Goal: Task Accomplishment & Management: Use online tool/utility

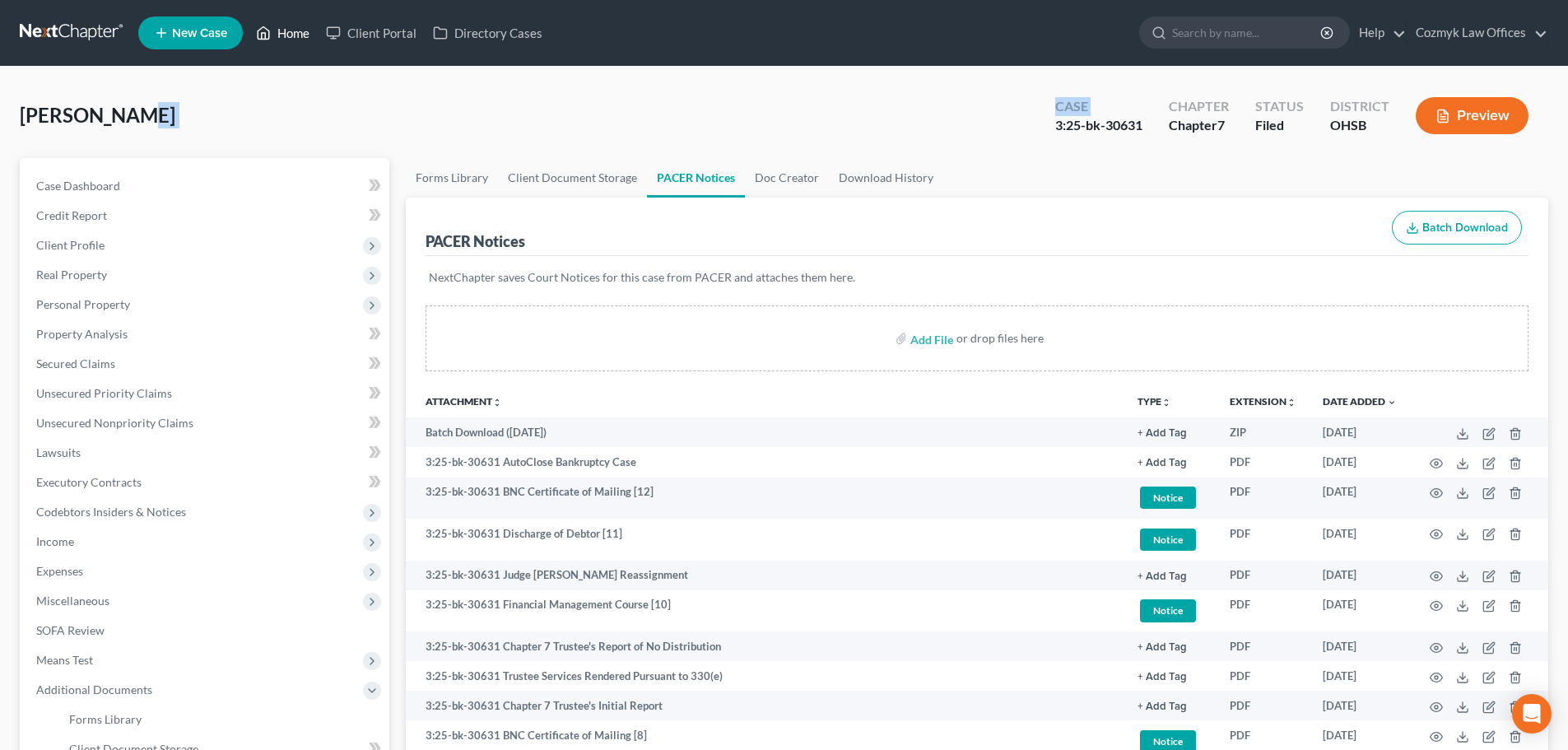
drag, startPoint x: 0, startPoint y: 0, endPoint x: 290, endPoint y: 37, distance: 292.4
click at [290, 37] on link "Home" at bounding box center [282, 33] width 70 height 30
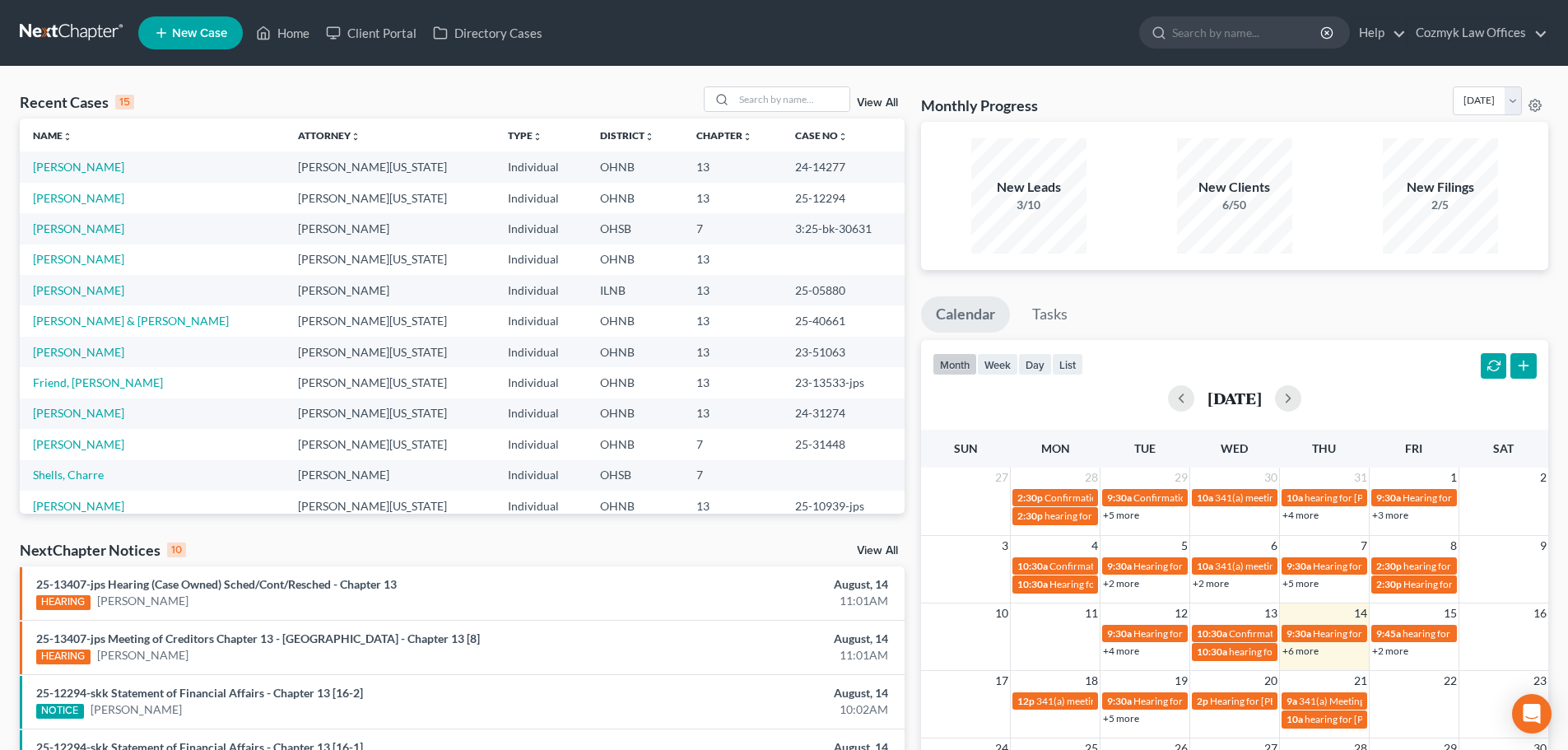
click at [885, 102] on link "View All" at bounding box center [877, 103] width 41 height 12
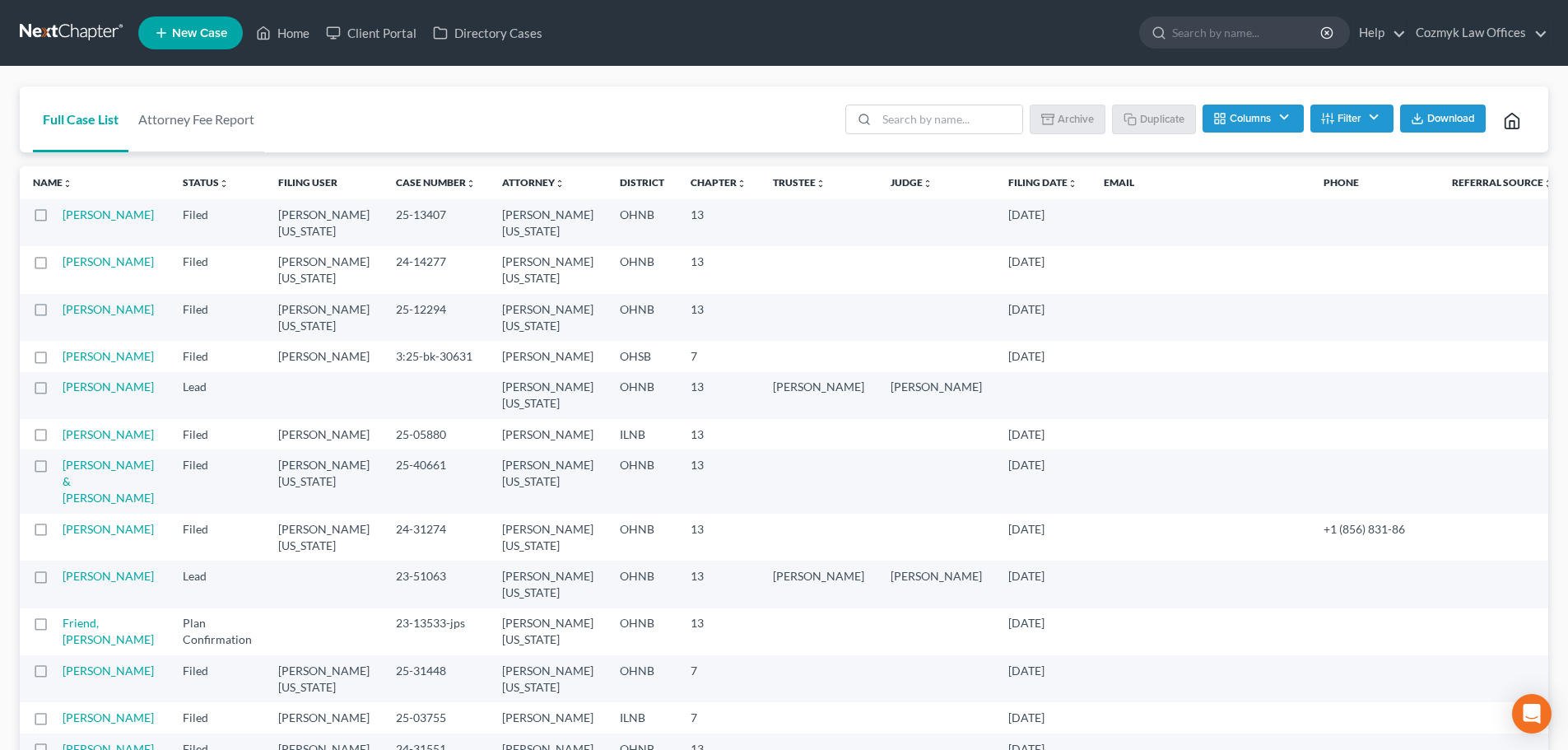
click at [56, 360] on label at bounding box center [56, 360] width 0 height 0
click at [63, 359] on input "checkbox" at bounding box center [68, 354] width 11 height 11
click at [1060, 117] on button "Archive" at bounding box center [1069, 118] width 74 height 28
checkbox input "false"
click at [289, 38] on link "Home" at bounding box center [282, 33] width 70 height 30
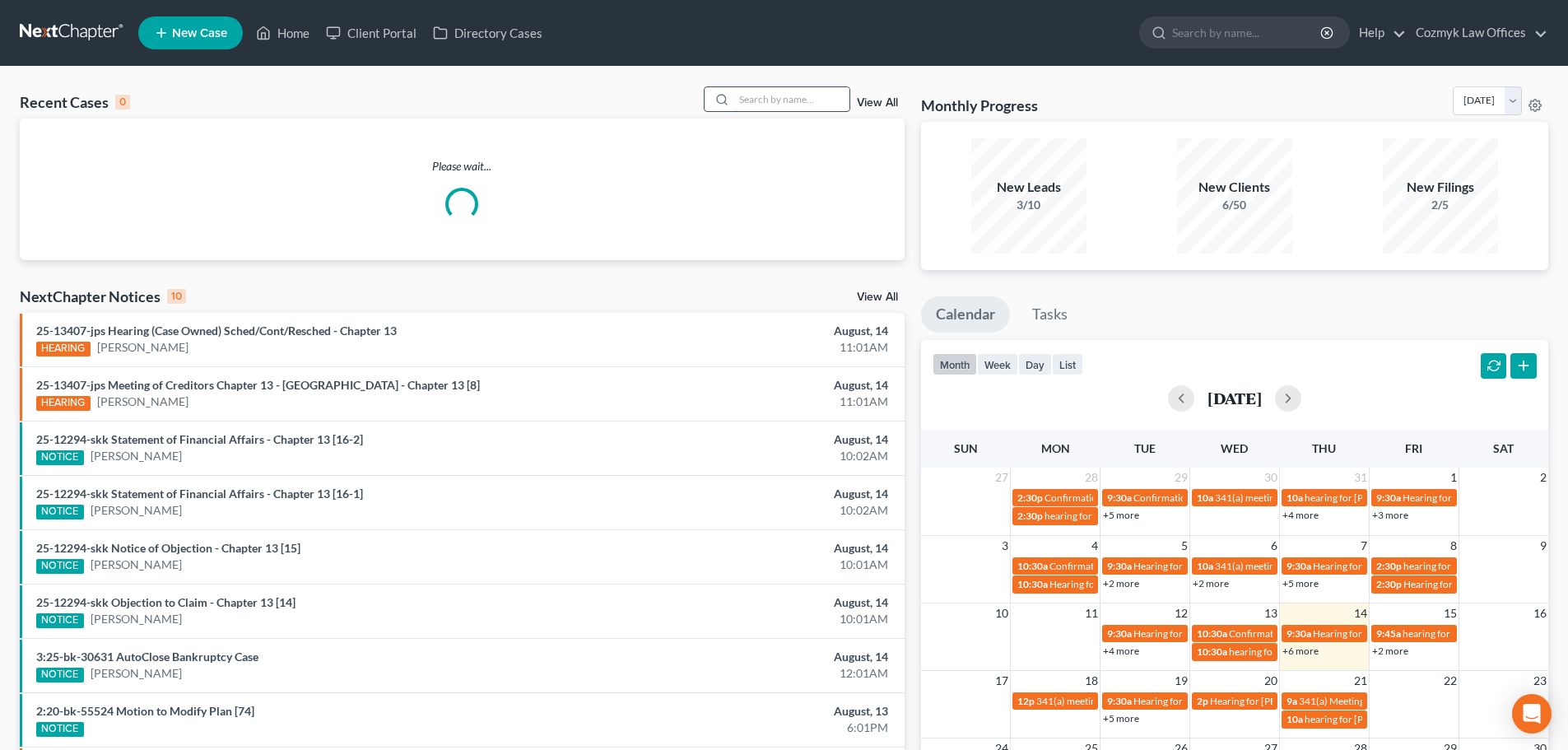
click at [794, 105] on input "search" at bounding box center [792, 99] width 116 height 24
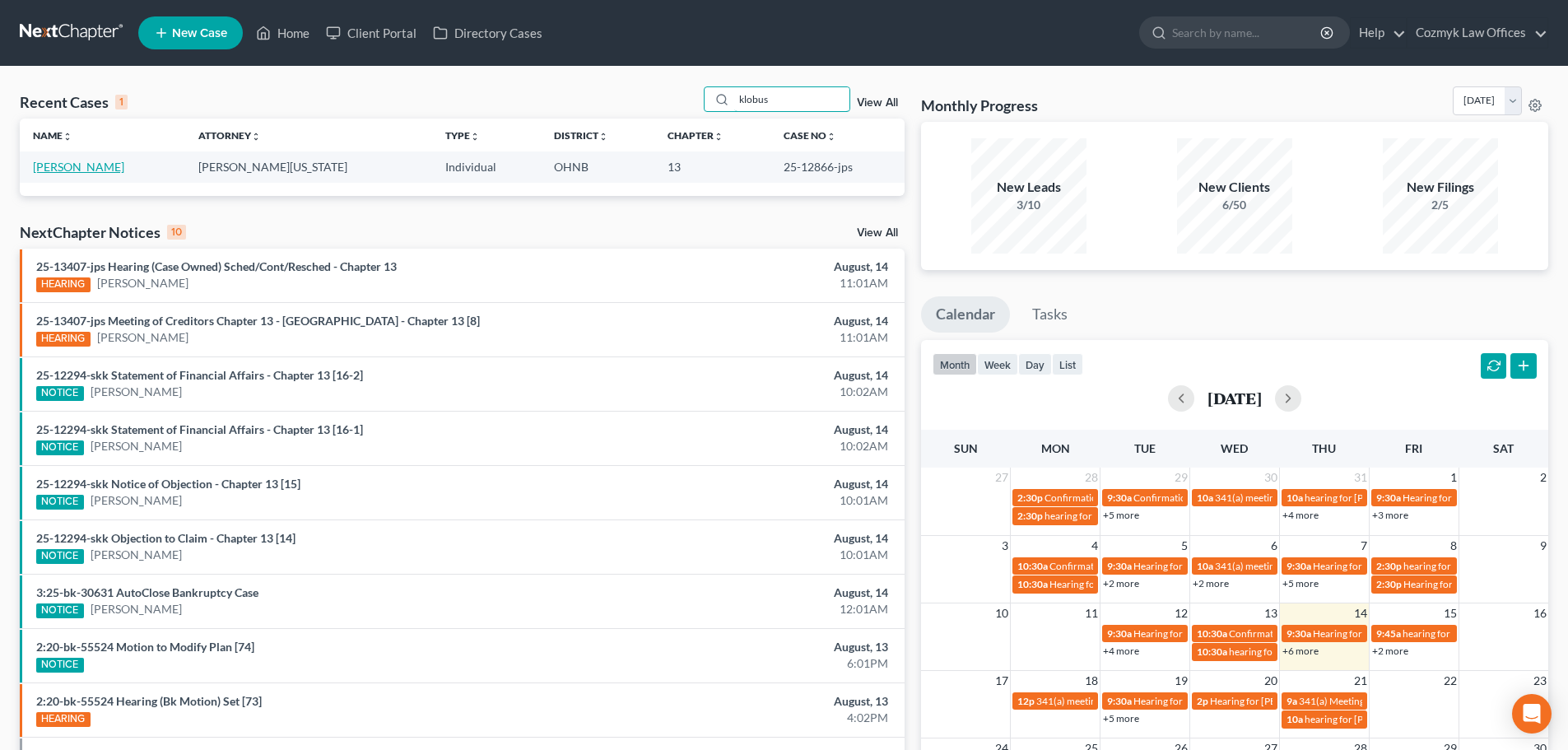
type input "klobus"
click at [114, 169] on link "[PERSON_NAME]" at bounding box center [78, 167] width 91 height 14
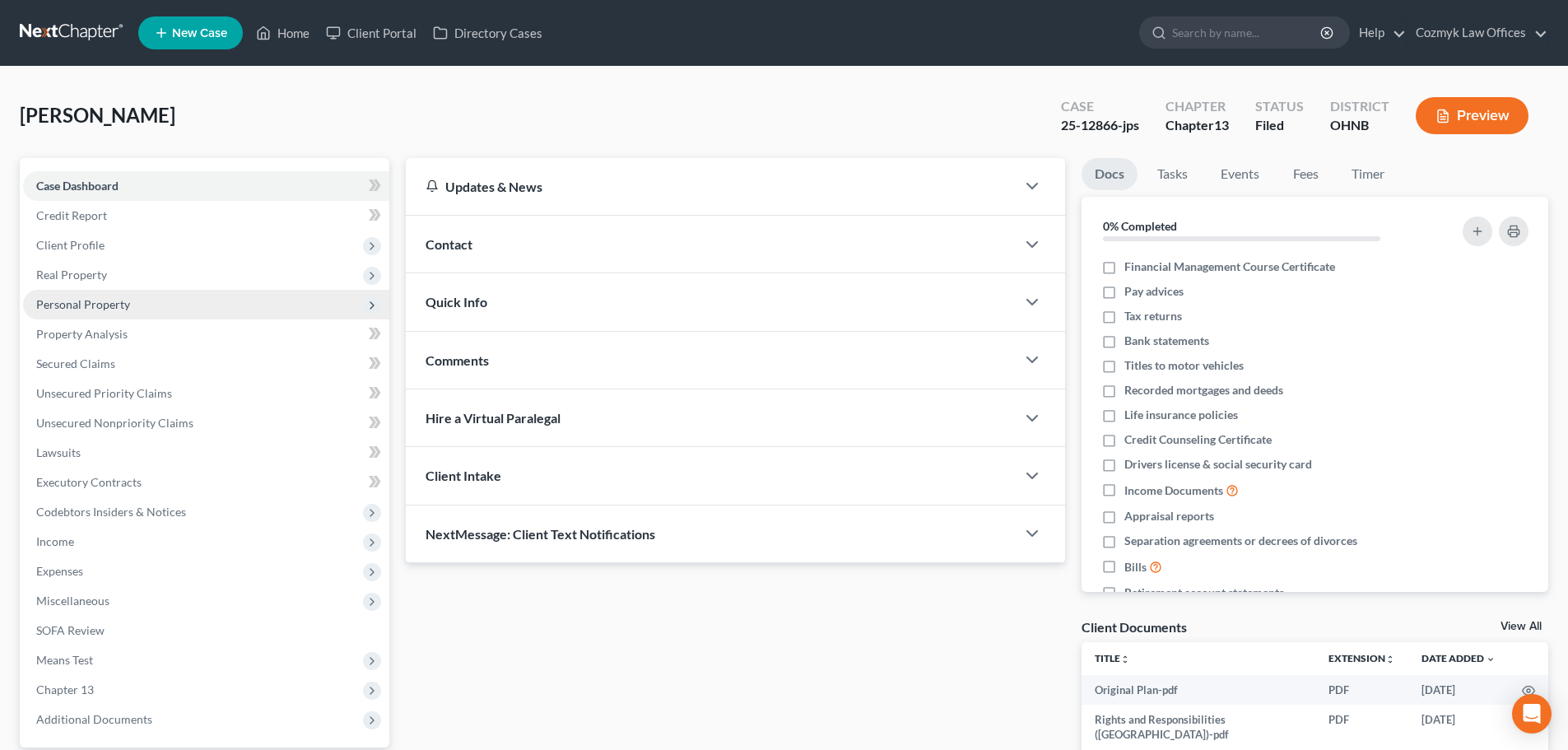
click at [109, 314] on span "Personal Property" at bounding box center [206, 304] width 367 height 30
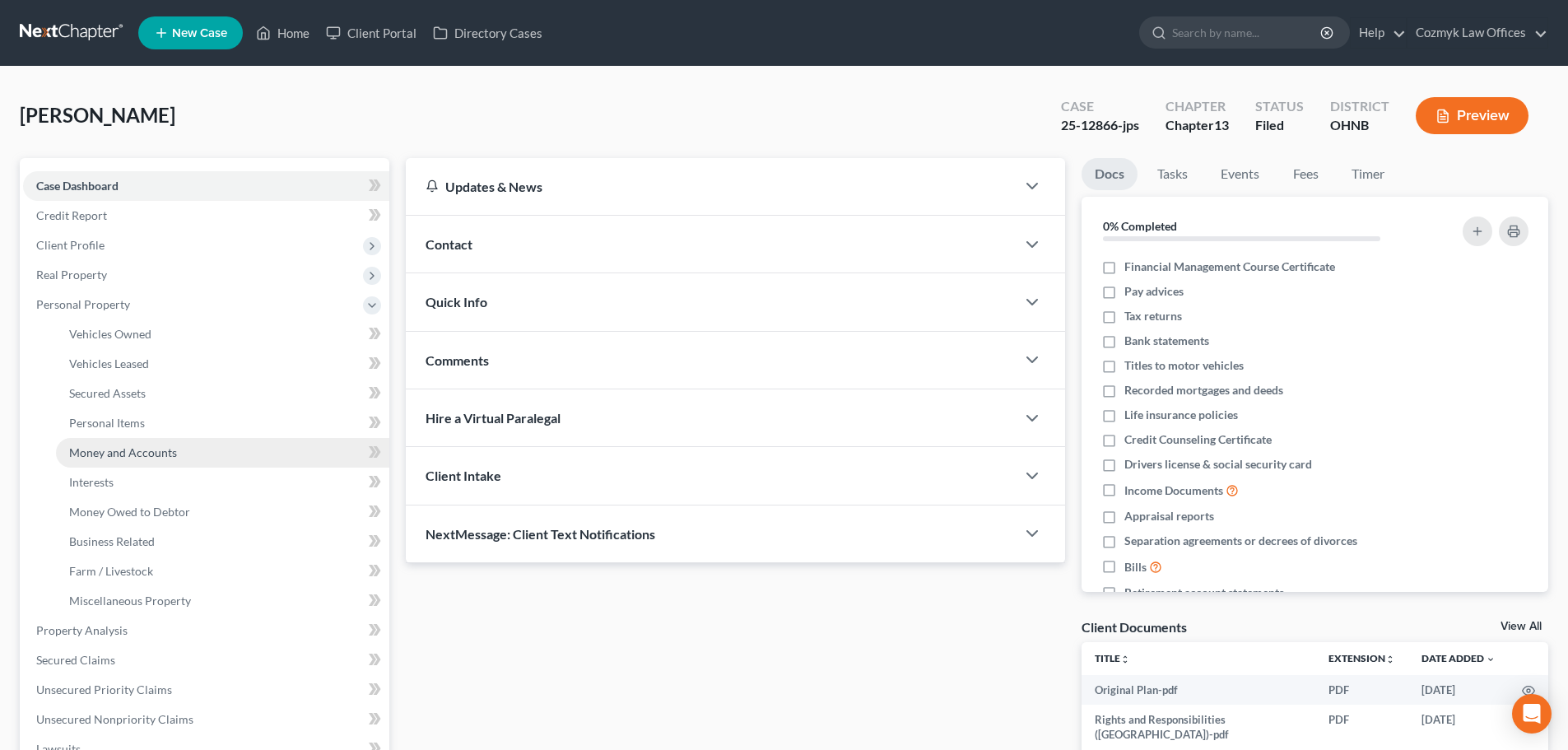
click at [113, 444] on link "Money and Accounts" at bounding box center [223, 452] width 333 height 30
